Goal: Task Accomplishment & Management: Use online tool/utility

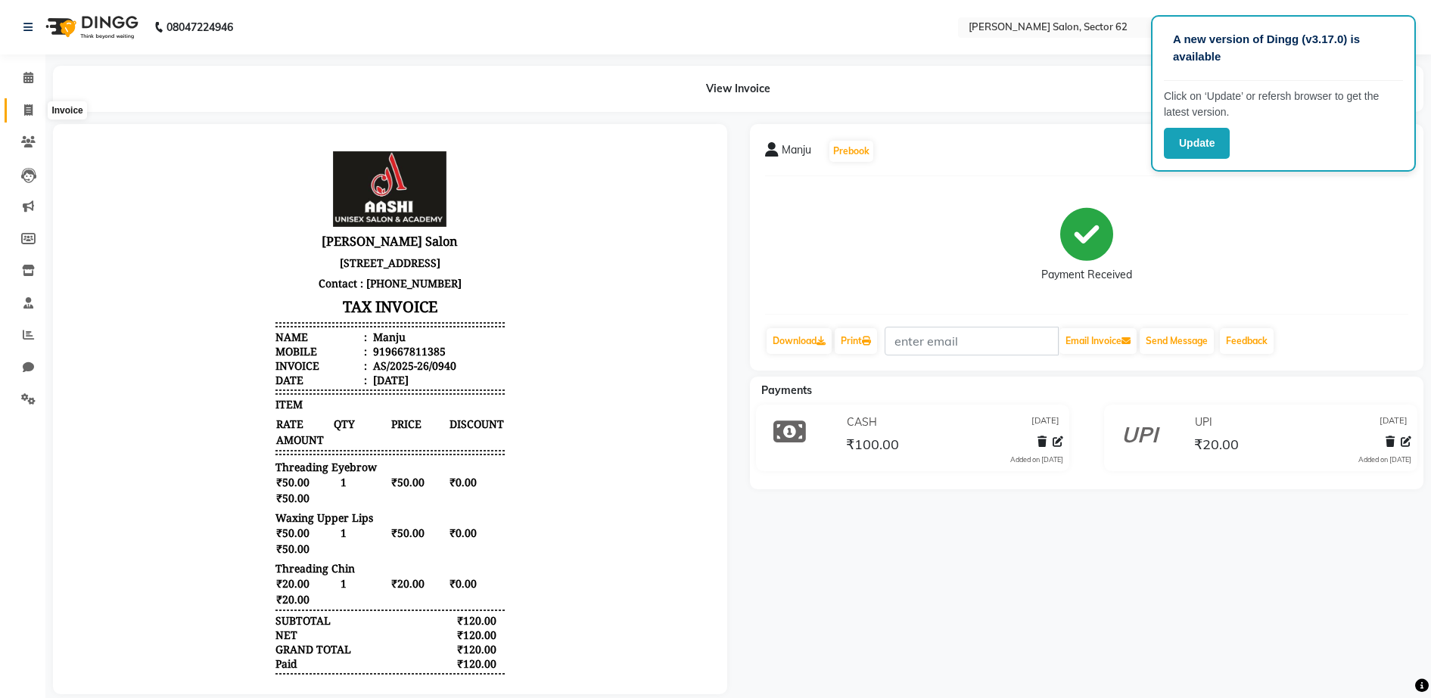
click at [34, 108] on span at bounding box center [28, 110] width 26 height 17
select select "service"
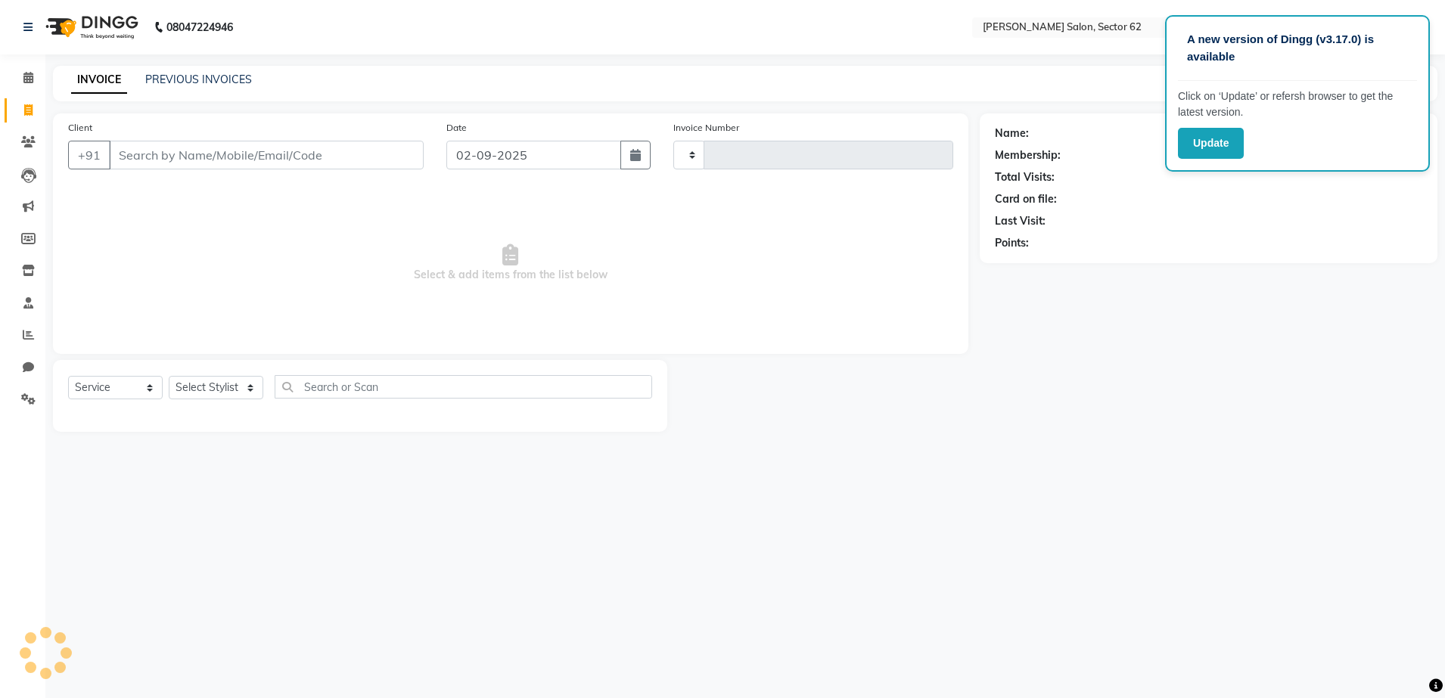
type input "0941"
select select "8124"
select select "82265"
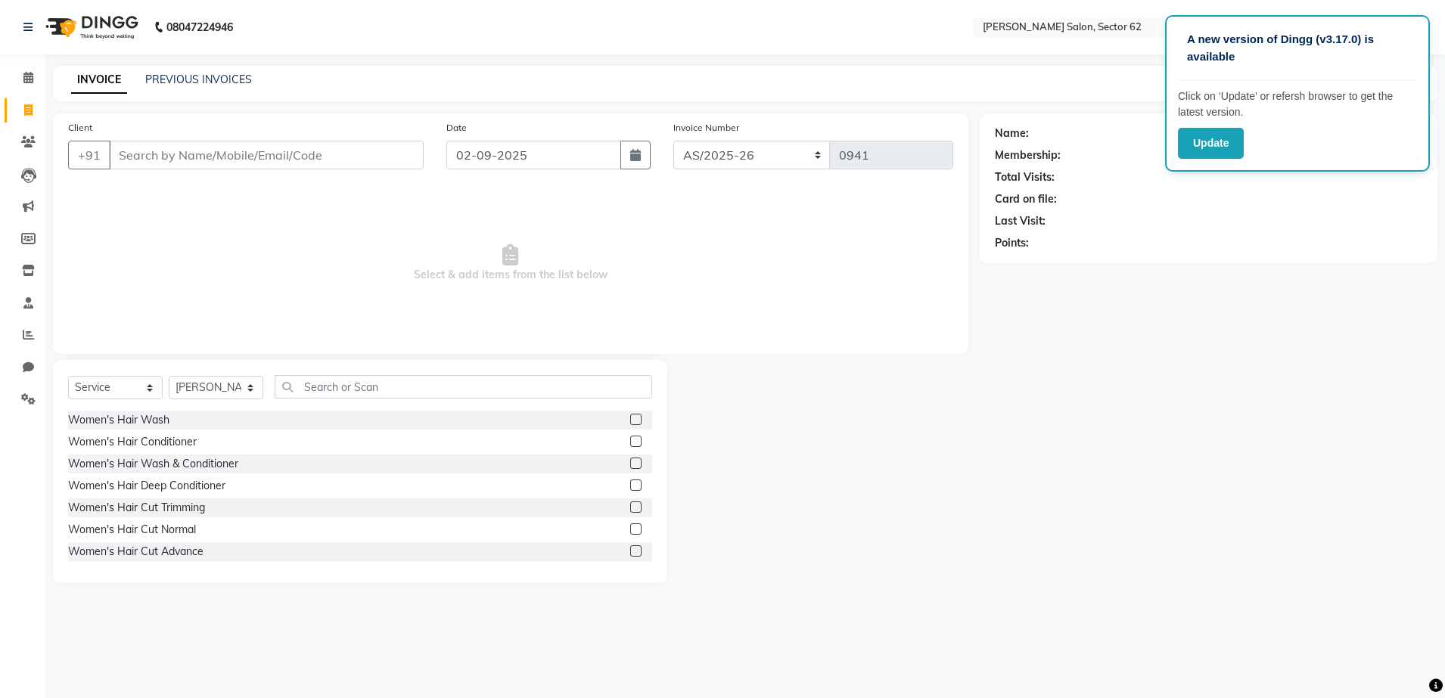
click at [300, 150] on input "Client" at bounding box center [266, 155] width 315 height 29
click at [334, 156] on input "Client" at bounding box center [266, 155] width 315 height 29
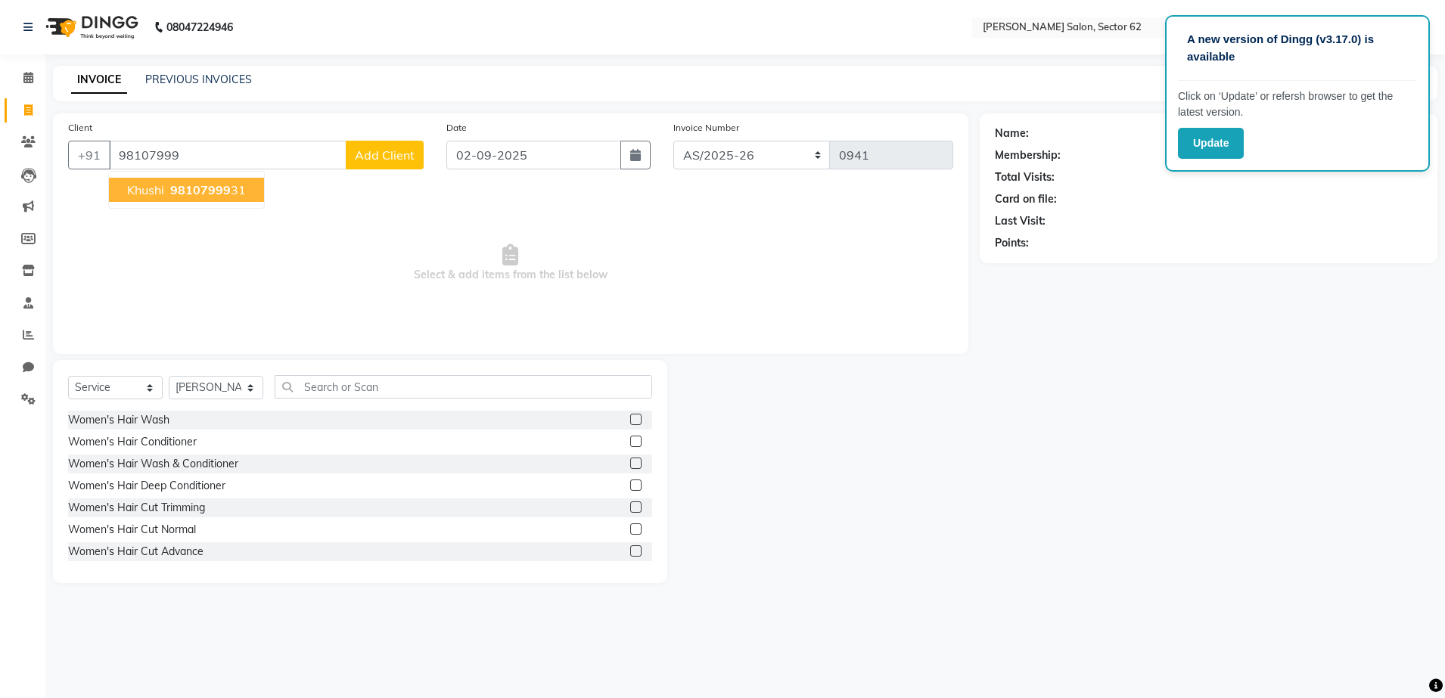
click at [224, 187] on span "98107999" at bounding box center [200, 189] width 61 height 15
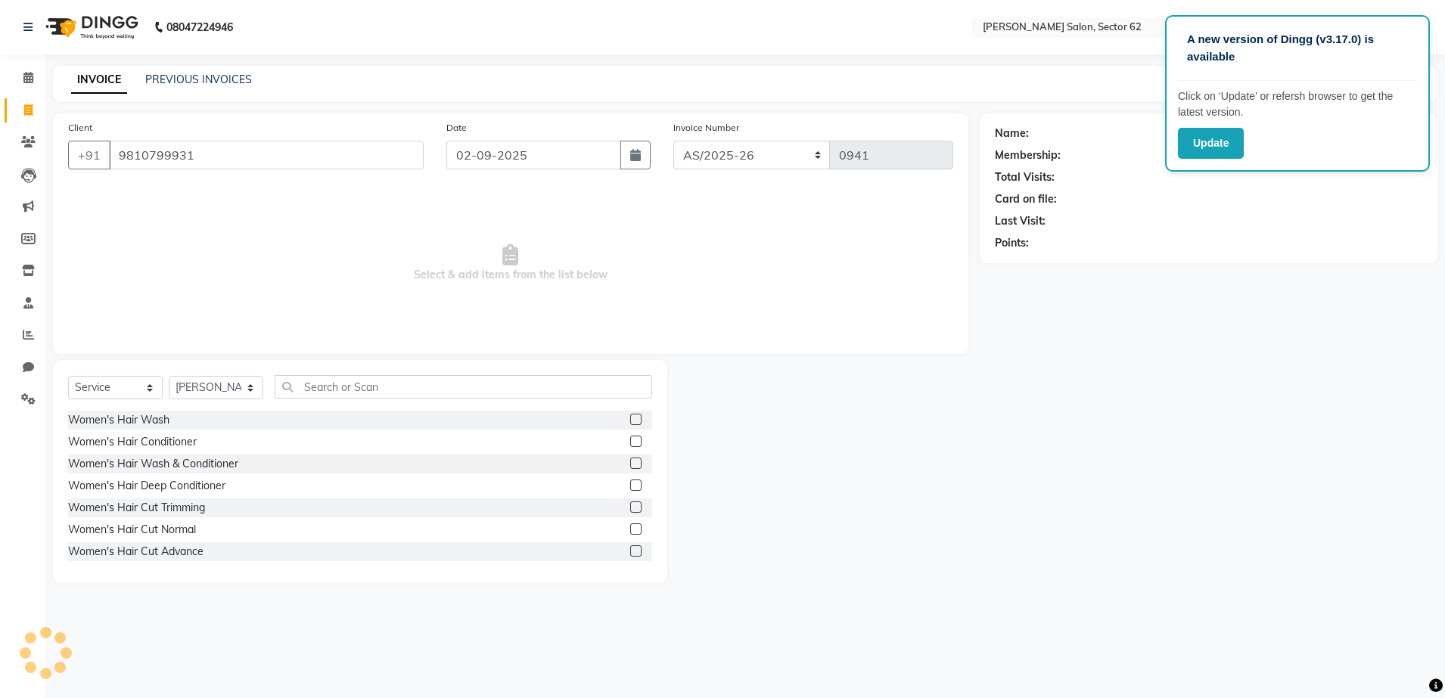
type input "9810799931"
click at [233, 382] on select "Select Stylist [PERSON_NAME] Owner" at bounding box center [216, 387] width 95 height 23
select select "75654"
click at [169, 376] on select "Select Stylist [PERSON_NAME] Owner" at bounding box center [216, 387] width 95 height 23
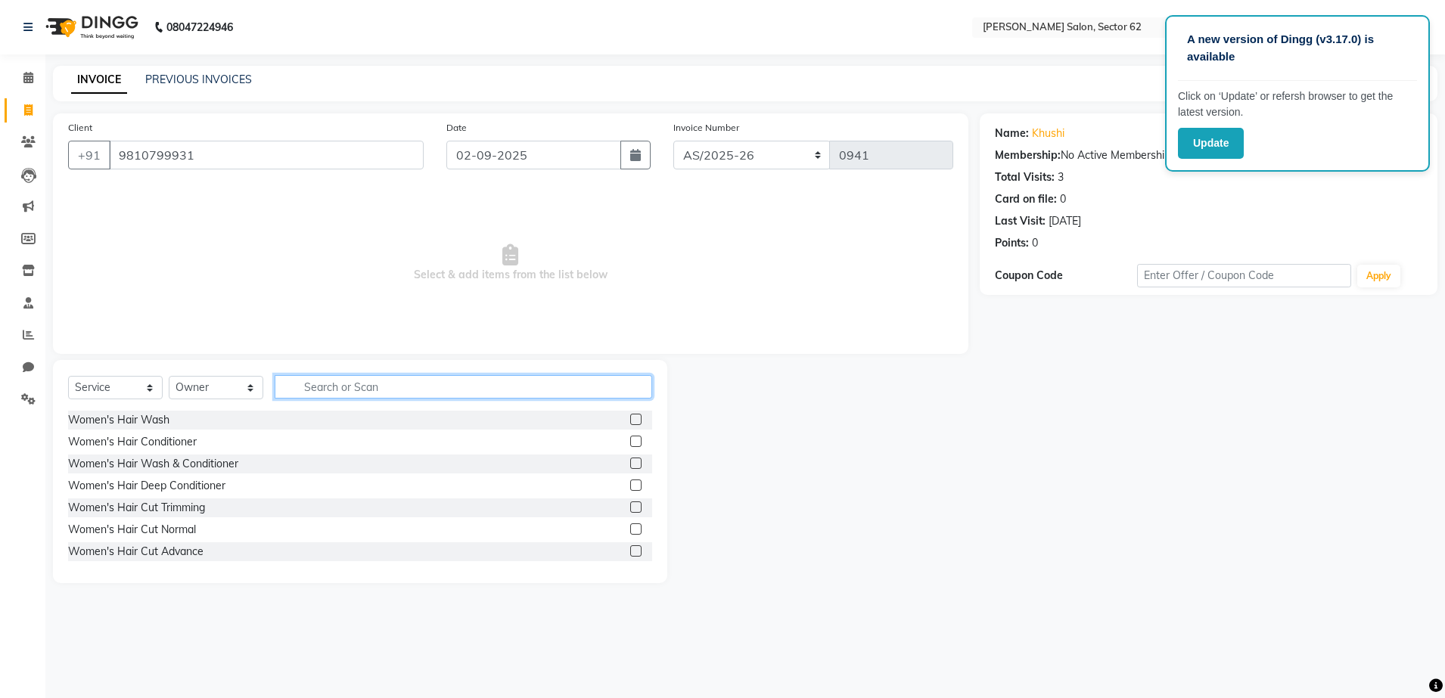
click at [387, 384] on input "text" at bounding box center [463, 386] width 377 height 23
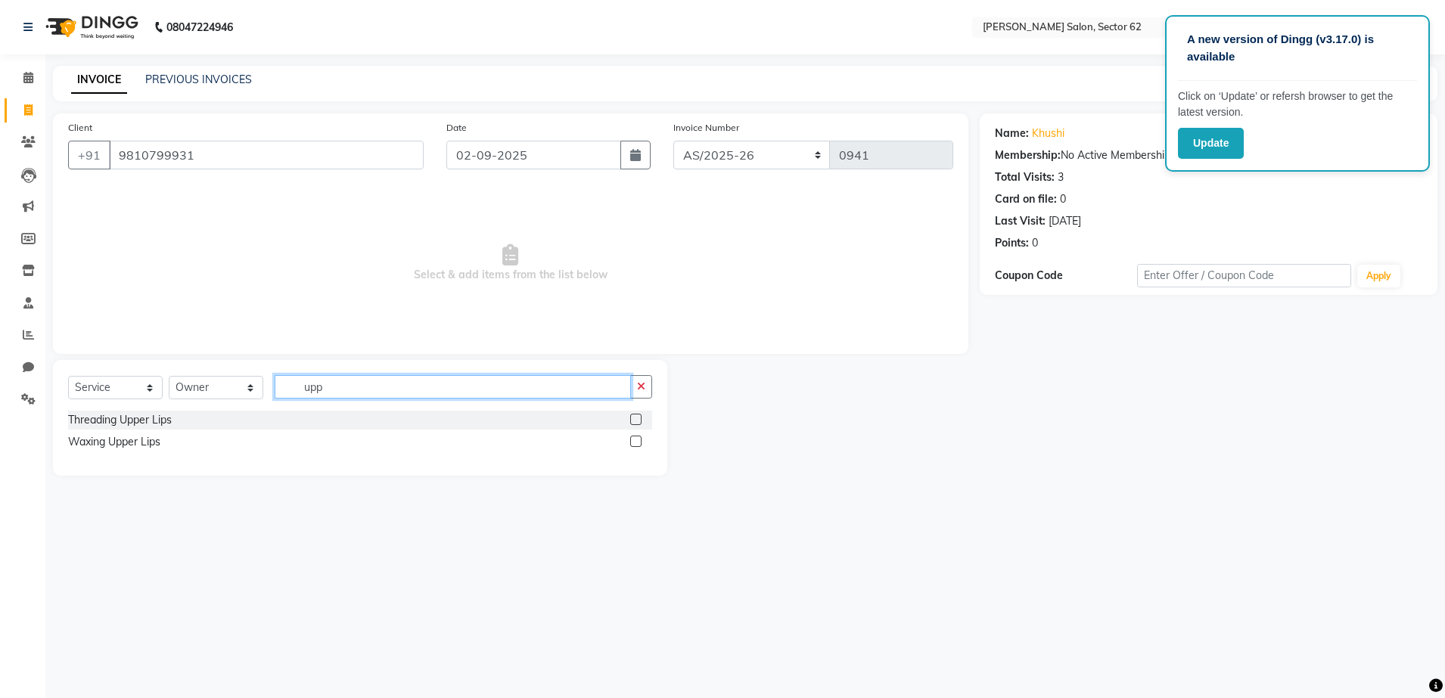
type input "upp"
click at [634, 437] on label at bounding box center [635, 441] width 11 height 11
click at [634, 437] on input "checkbox" at bounding box center [635, 442] width 10 height 10
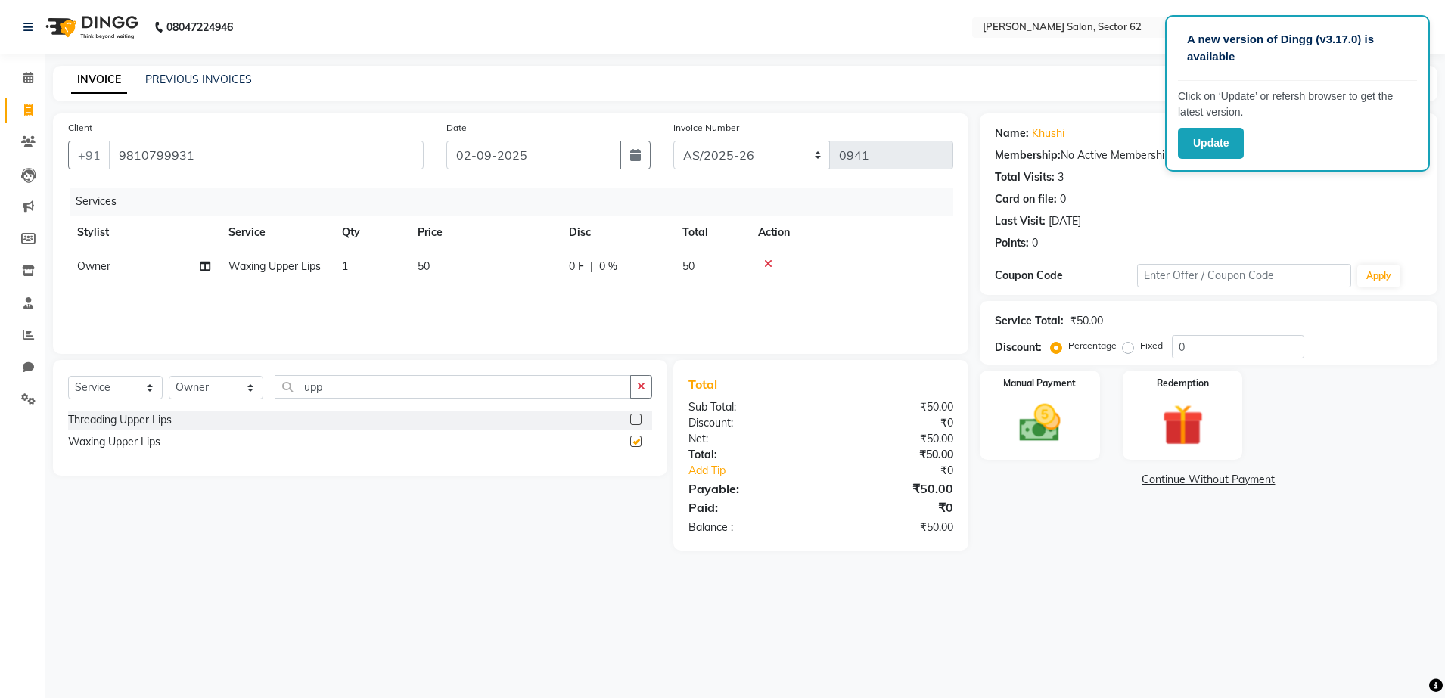
checkbox input "false"
click at [559, 383] on input "upp" at bounding box center [453, 386] width 356 height 23
type input "u"
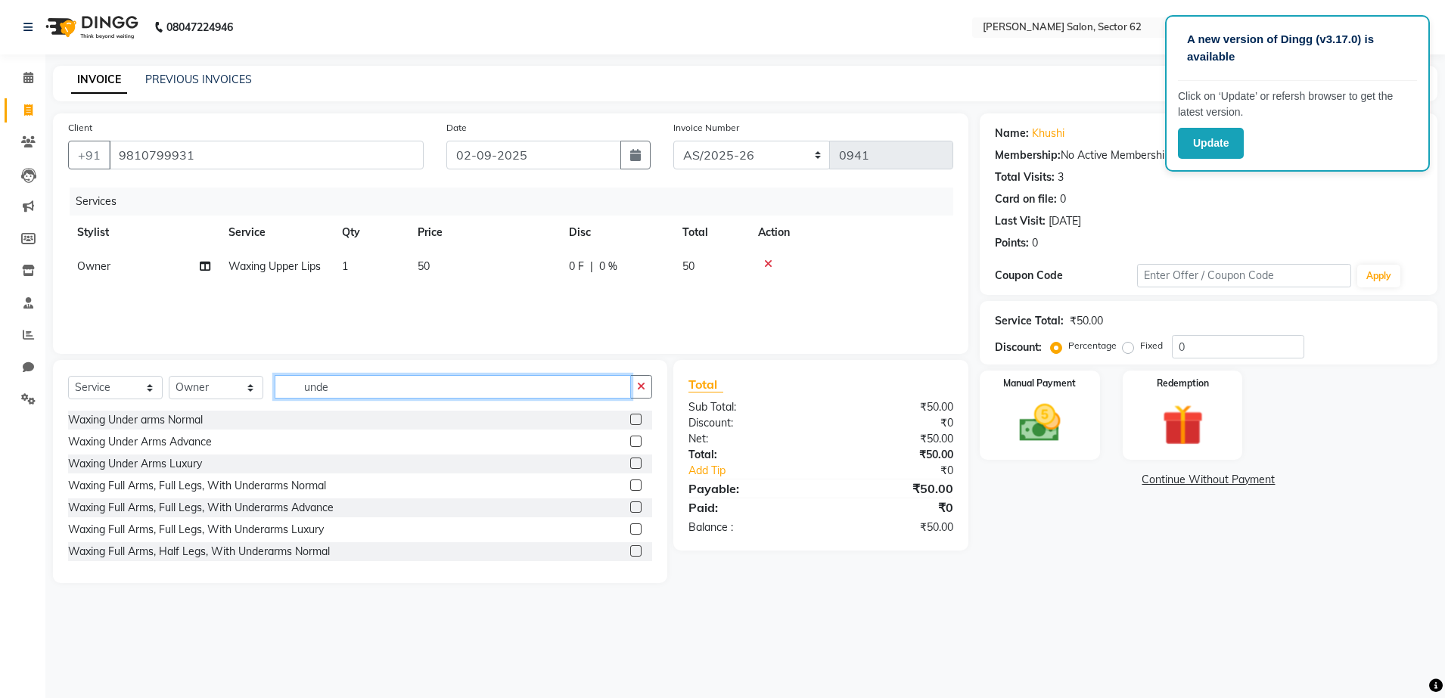
type input "unde"
click at [630, 440] on label at bounding box center [635, 441] width 11 height 11
click at [630, 440] on input "checkbox" at bounding box center [635, 442] width 10 height 10
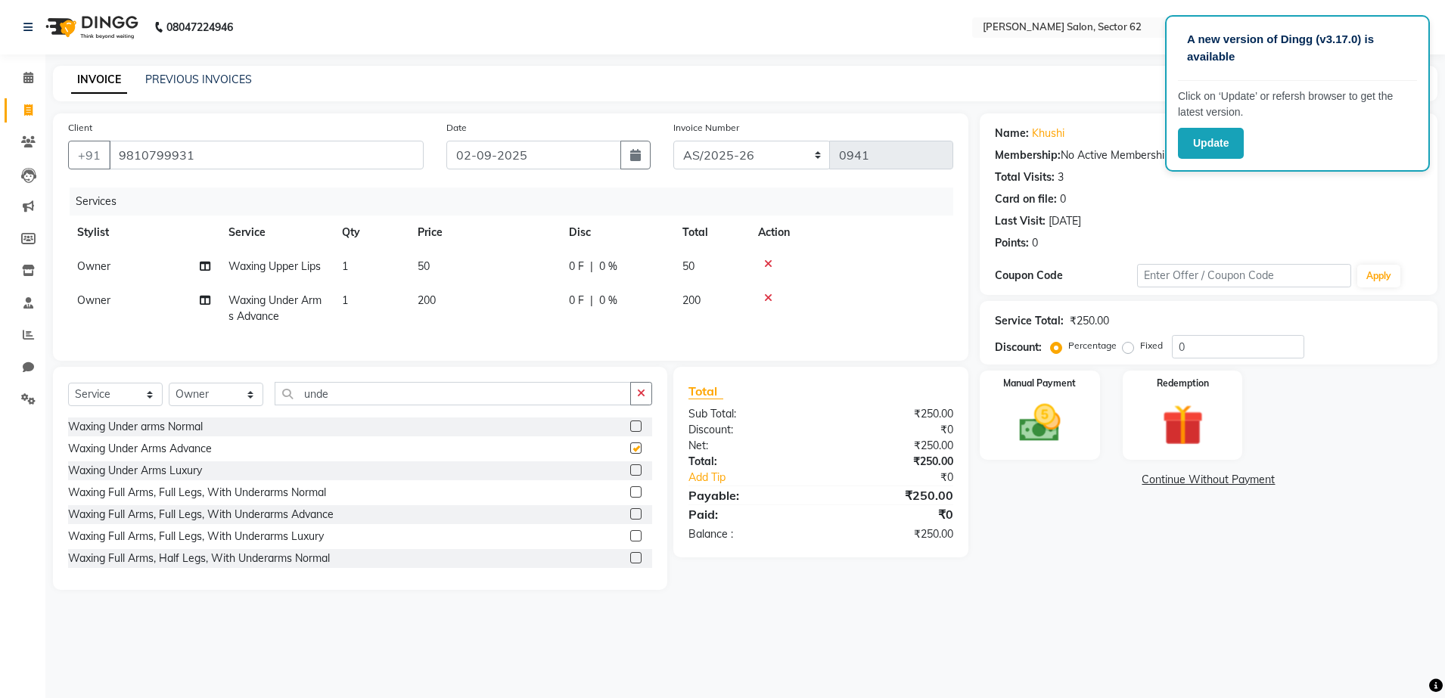
checkbox input "false"
click at [1045, 396] on div "Manual Payment" at bounding box center [1039, 415] width 125 height 93
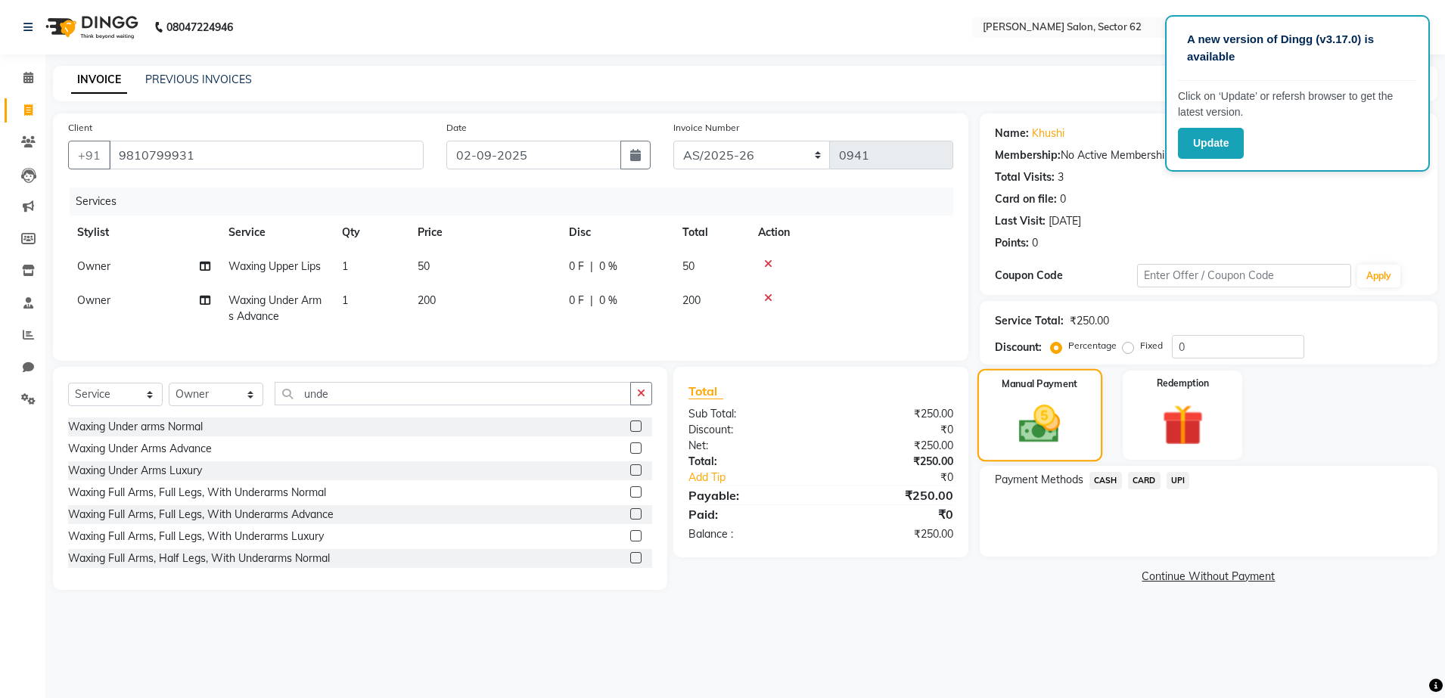
click at [1070, 413] on img at bounding box center [1039, 424] width 67 height 48
click at [1181, 483] on span "UPI" at bounding box center [1178, 480] width 23 height 17
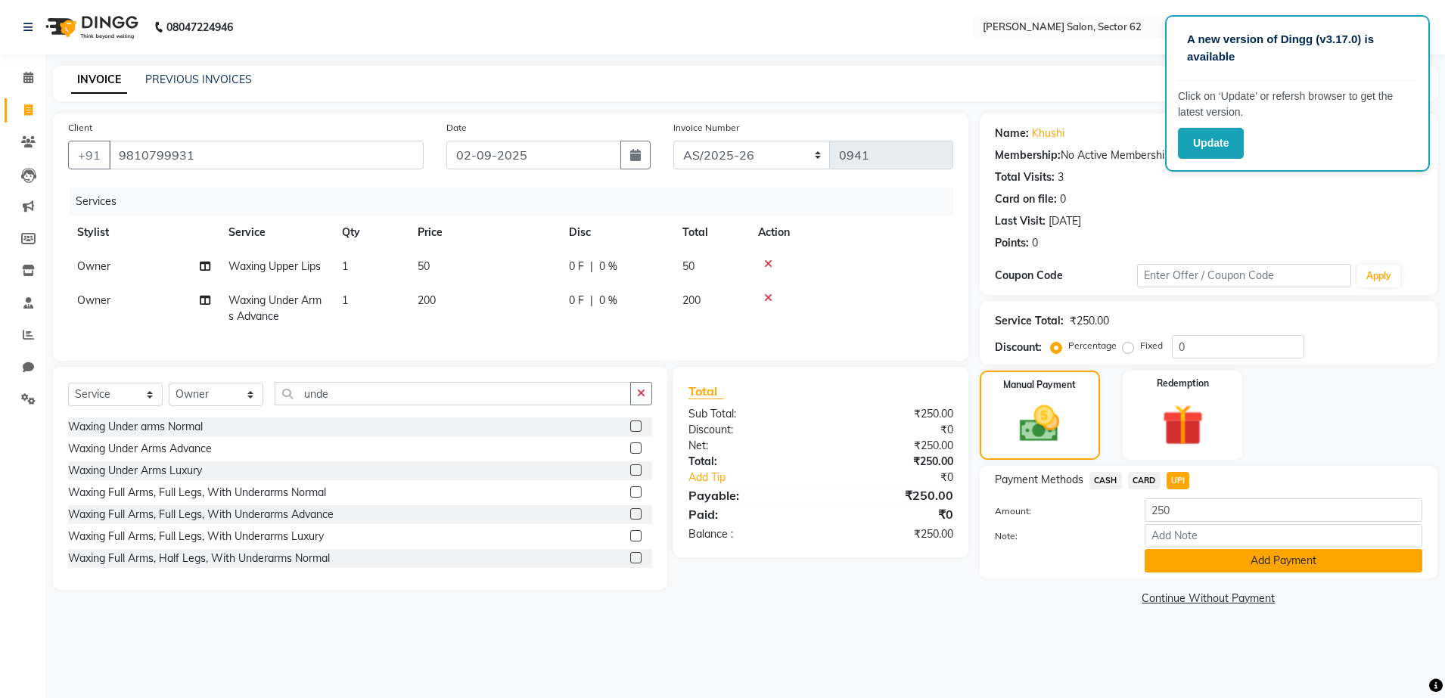
click at [1199, 551] on button "Add Payment" at bounding box center [1284, 560] width 278 height 23
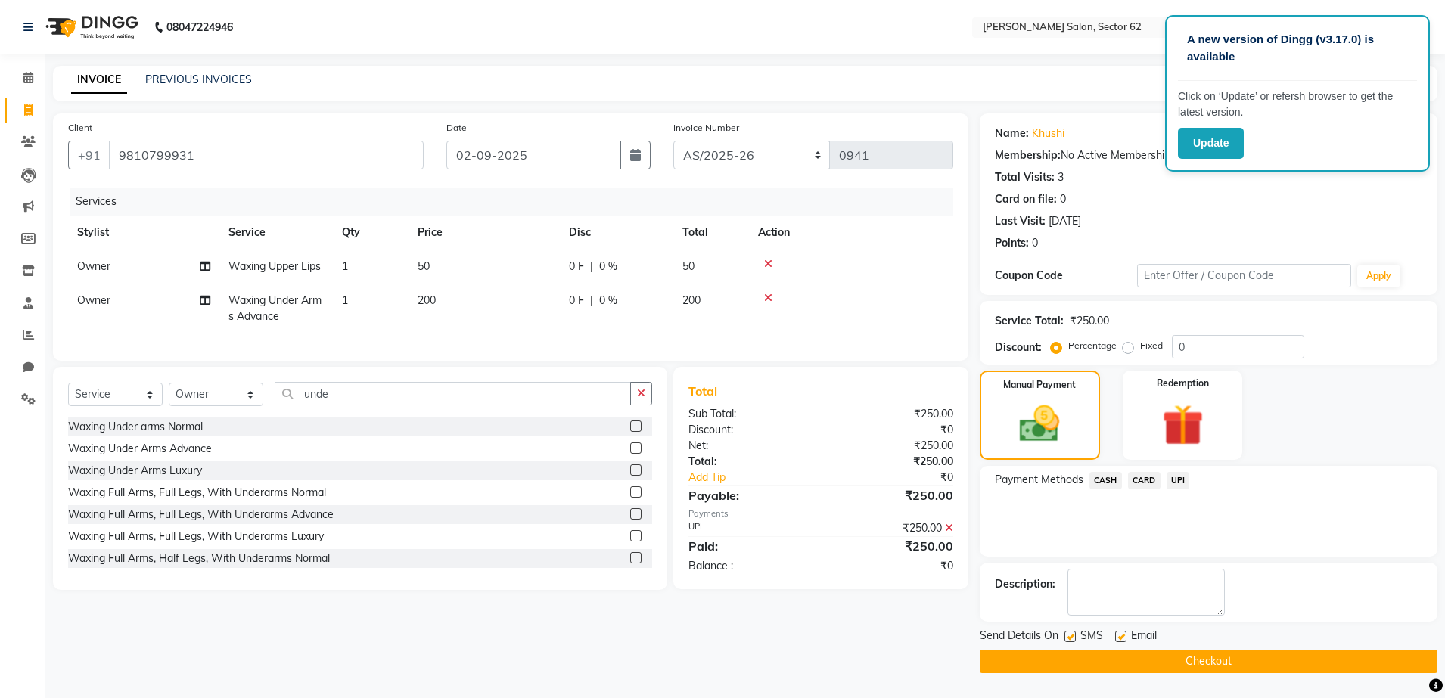
click at [1196, 652] on button "Checkout" at bounding box center [1209, 661] width 458 height 23
